Goal: Task Accomplishment & Management: Manage account settings

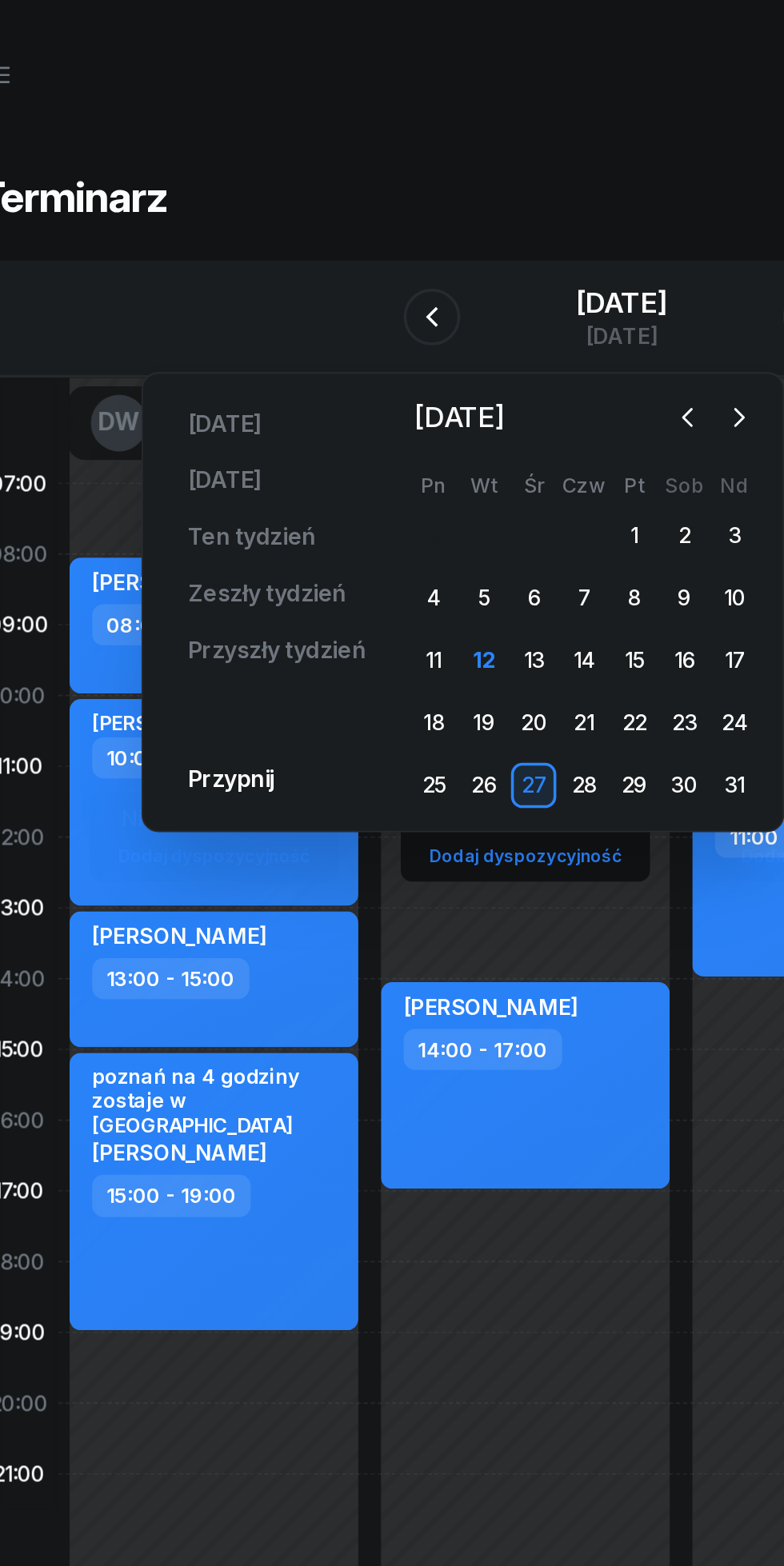
click at [312, 379] on div "12" at bounding box center [314, 373] width 26 height 26
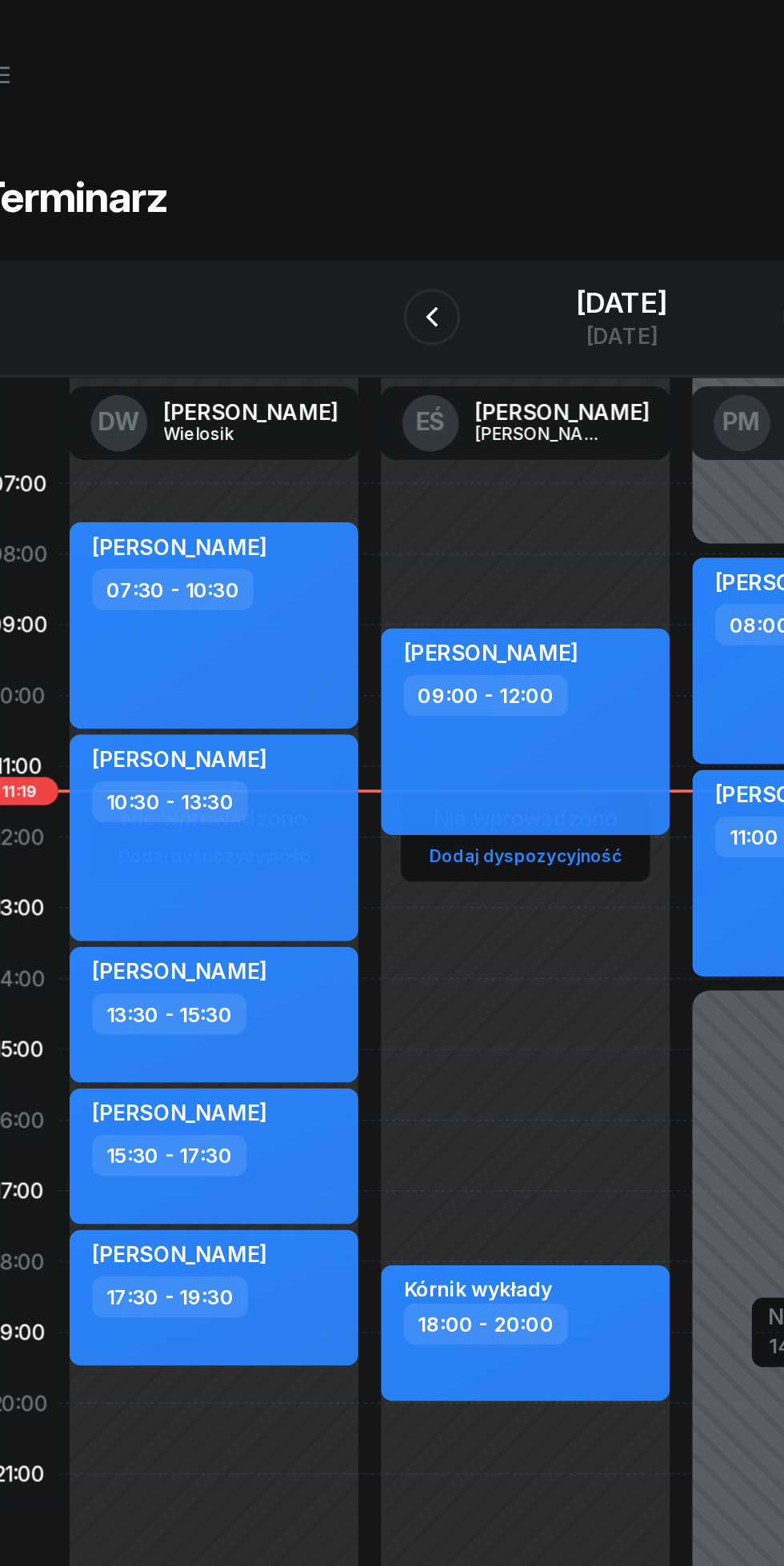
click at [377, 438] on div "[PERSON_NAME] 09:00 - 12:00" at bounding box center [337, 414] width 163 height 117
select select "09"
select select "12"
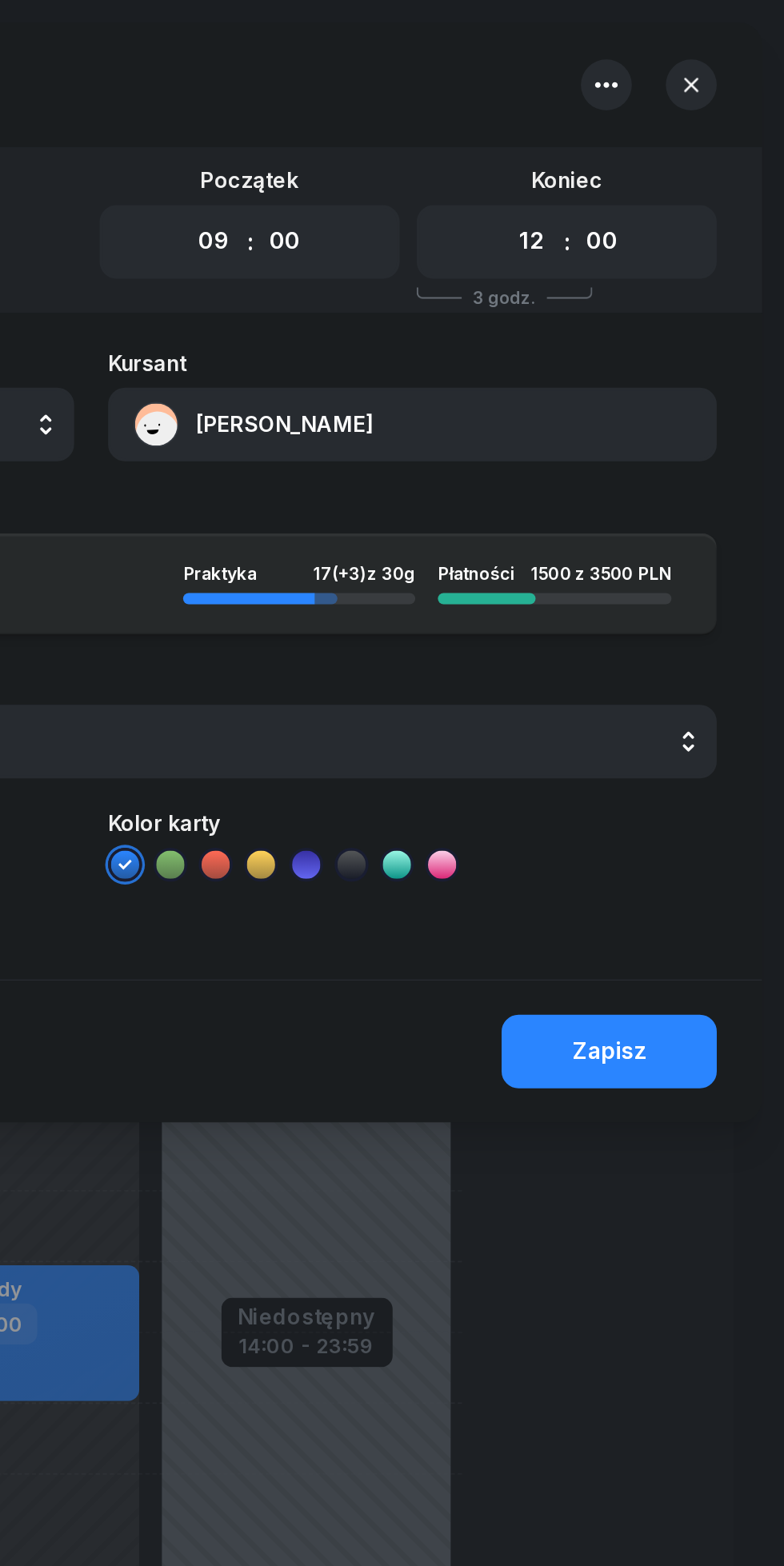
click at [480, 248] on button "[PERSON_NAME]" at bounding box center [573, 240] width 344 height 42
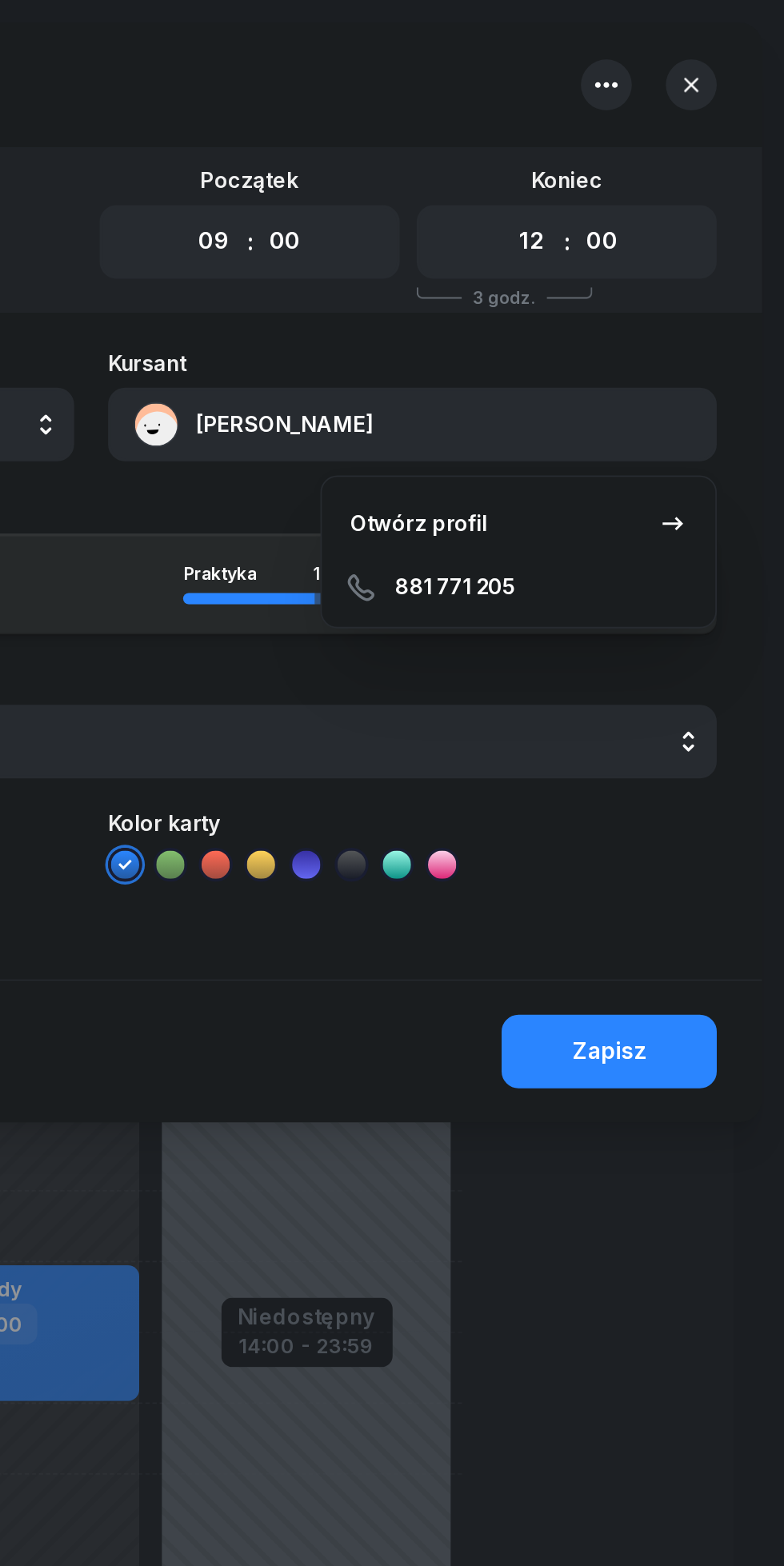
click at [571, 292] on div "Otwórz profil" at bounding box center [576, 296] width 77 height 21
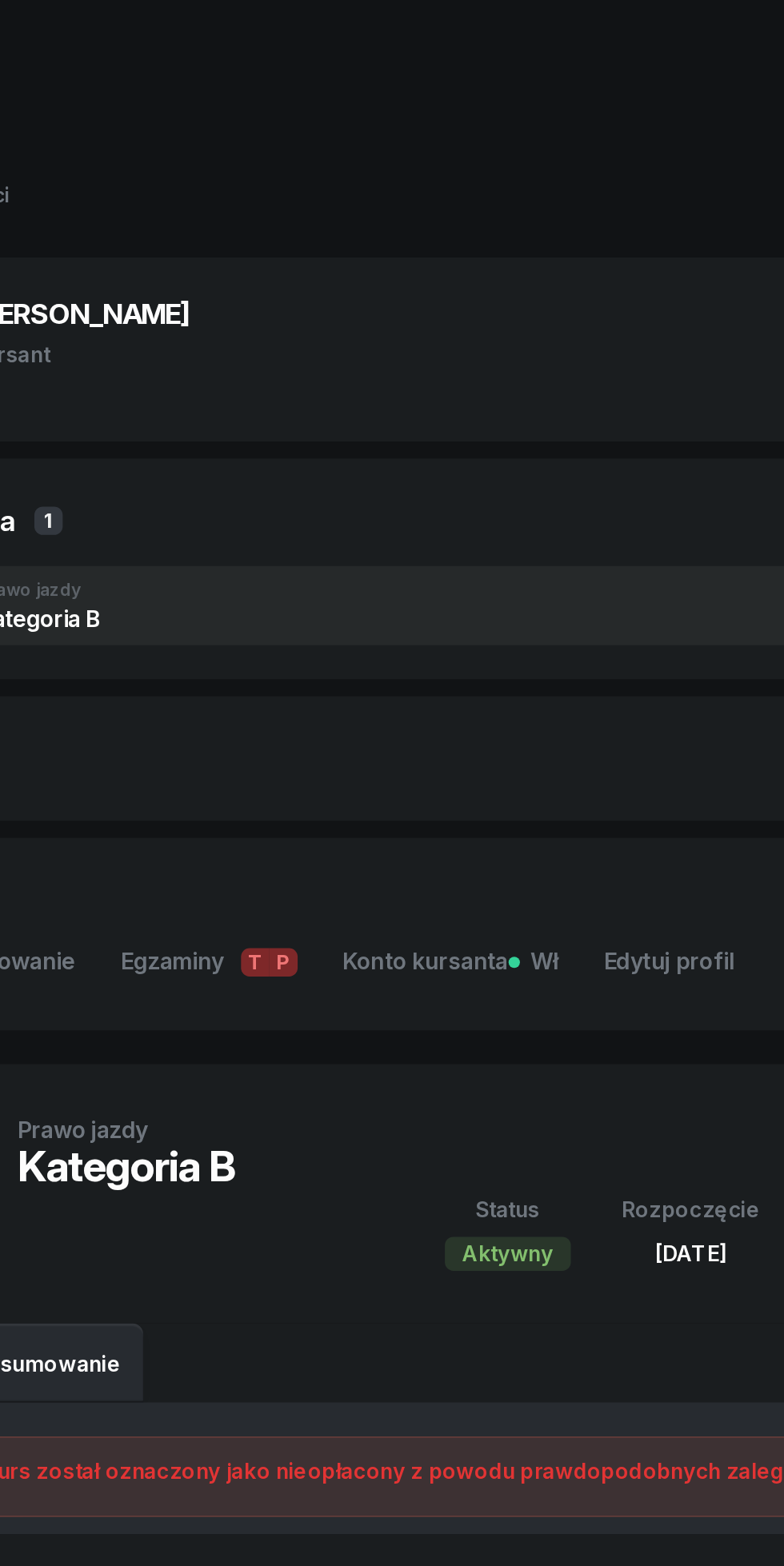
click at [341, 552] on span "Konto kursanta Wł" at bounding box center [356, 543] width 121 height 21
